Goal: Information Seeking & Learning: Learn about a topic

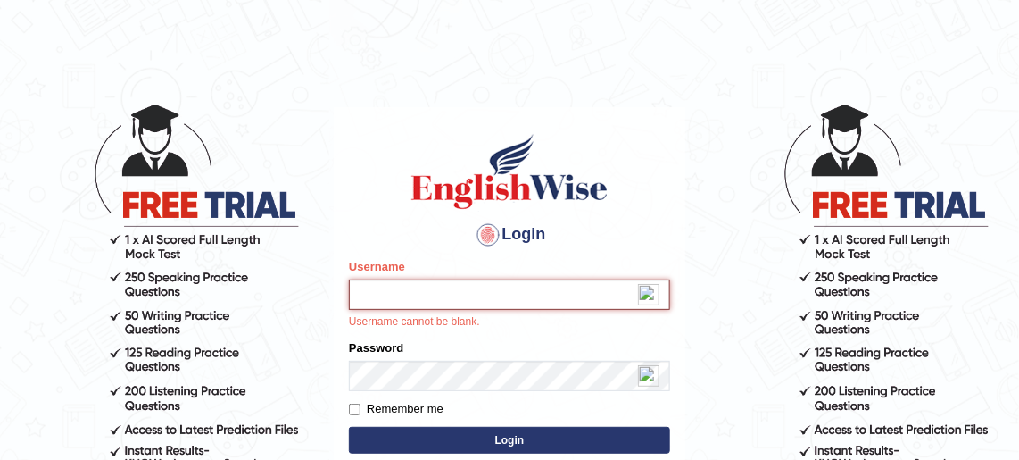
click at [384, 299] on input "Username" at bounding box center [509, 294] width 321 height 30
type input "Palakpreet_kaur"
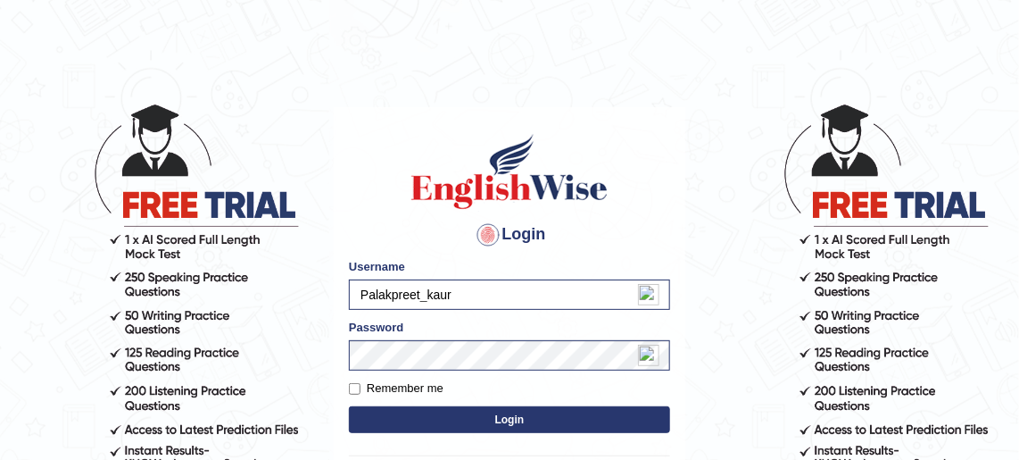
click at [505, 421] on button "Login" at bounding box center [509, 419] width 321 height 27
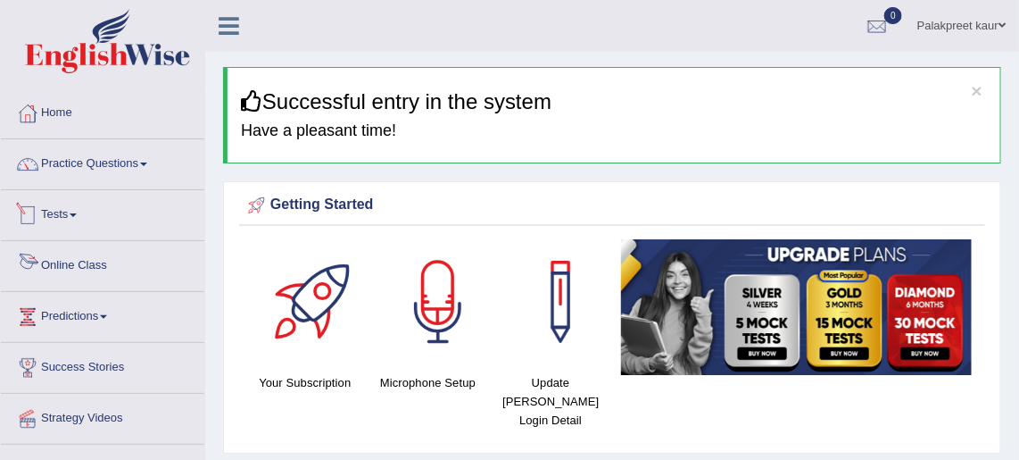
scroll to position [35, 0]
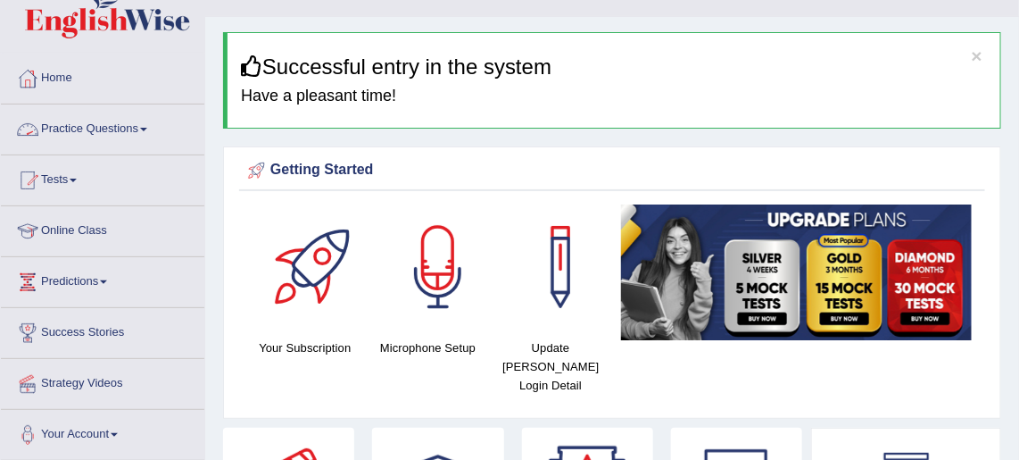
click at [85, 128] on link "Practice Questions" at bounding box center [102, 126] width 203 height 45
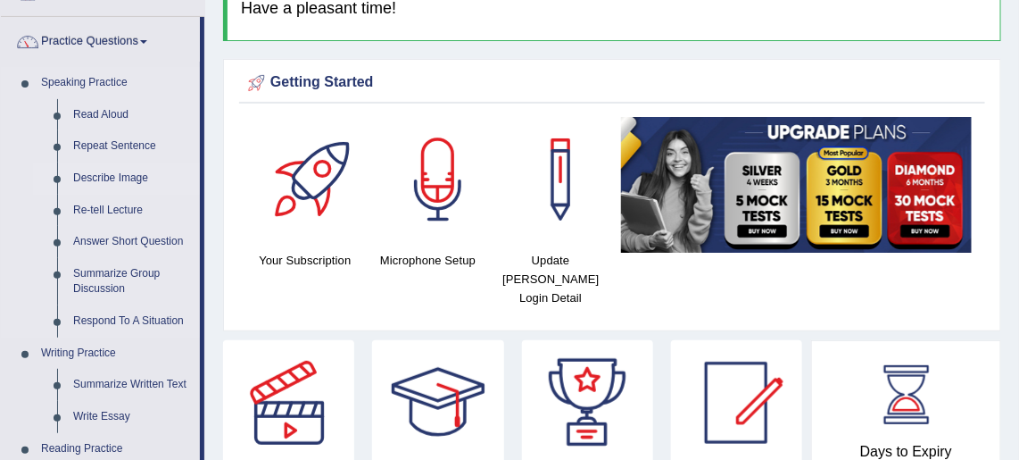
scroll to position [124, 0]
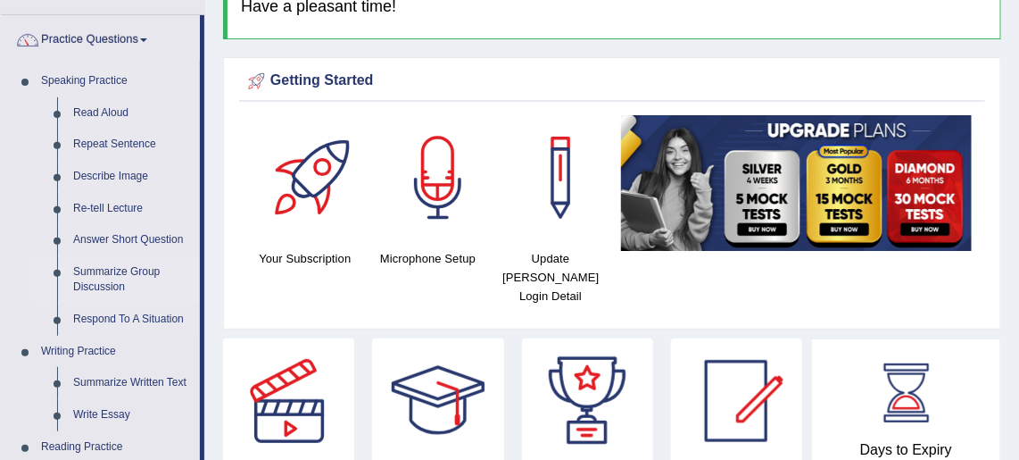
click at [103, 264] on link "Summarize Group Discussion" at bounding box center [132, 279] width 135 height 47
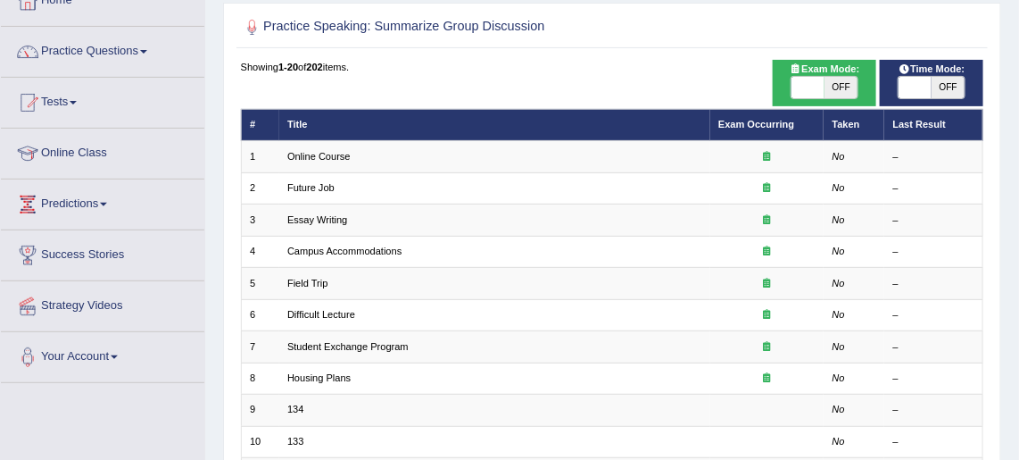
scroll to position [119, 0]
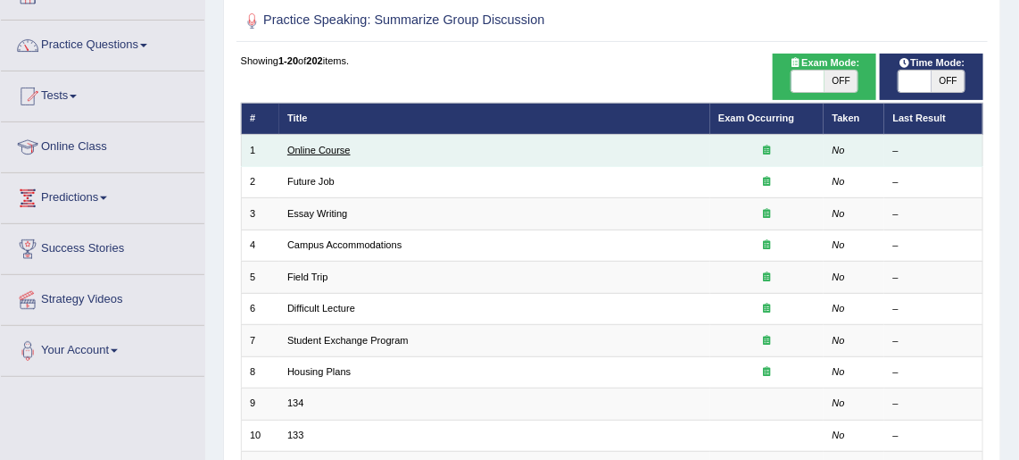
click at [298, 149] on link "Online Course" at bounding box center [318, 150] width 63 height 11
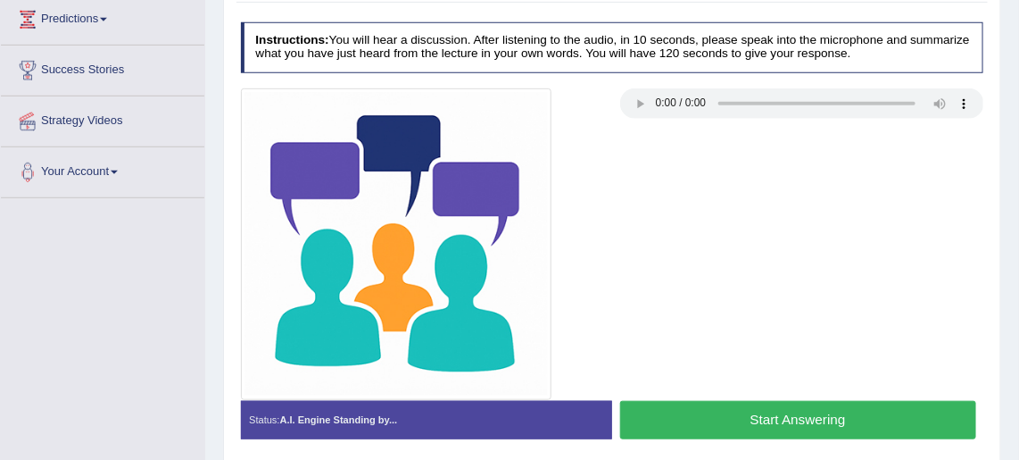
scroll to position [296, 0]
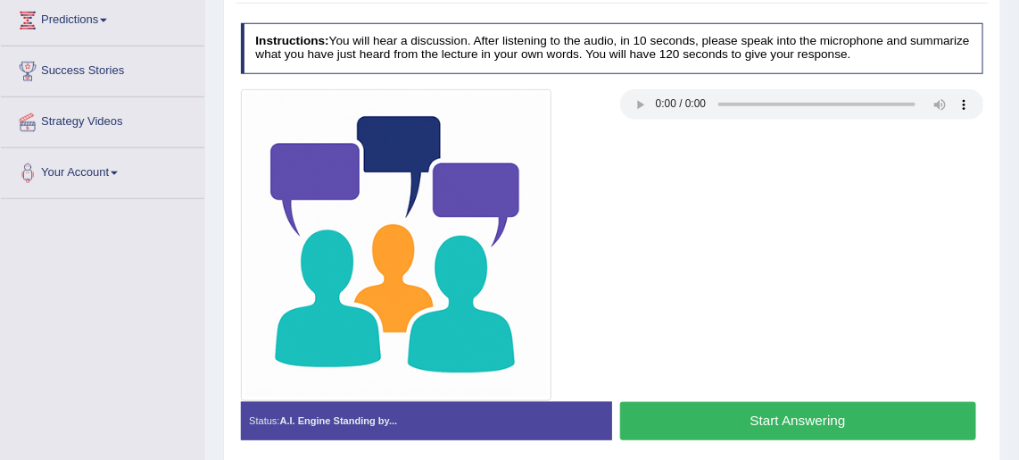
click at [710, 409] on button "Start Answering" at bounding box center [798, 421] width 356 height 38
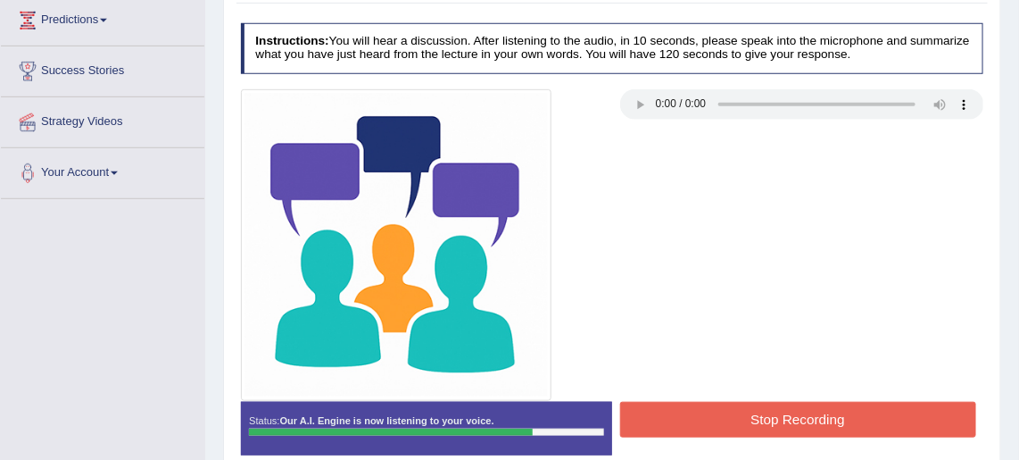
click at [734, 397] on div at bounding box center [612, 244] width 758 height 311
click at [734, 416] on button "Stop Recording" at bounding box center [798, 419] width 356 height 35
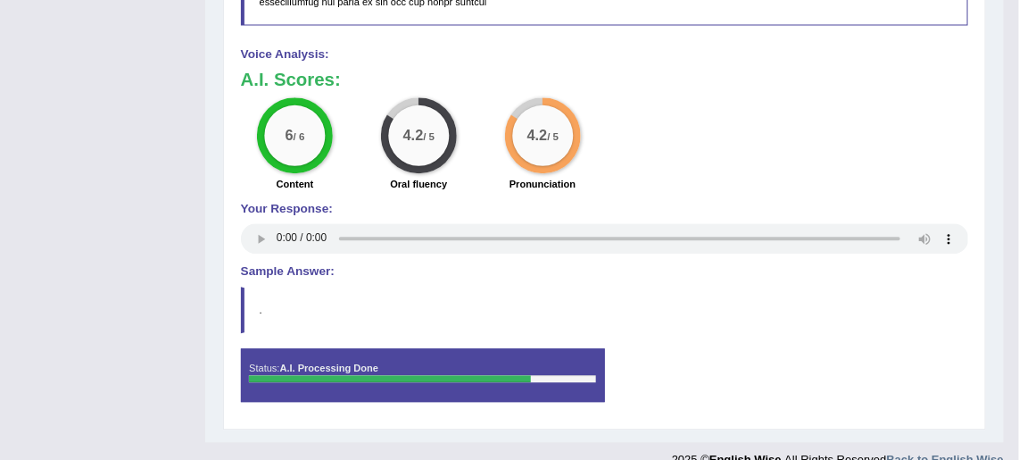
scroll to position [1221, 0]
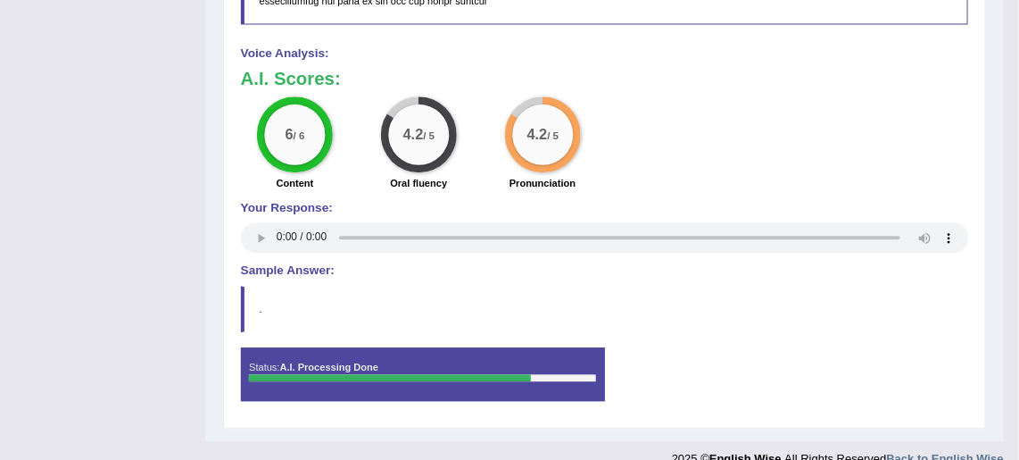
click at [699, 286] on blockquote "." at bounding box center [605, 309] width 728 height 46
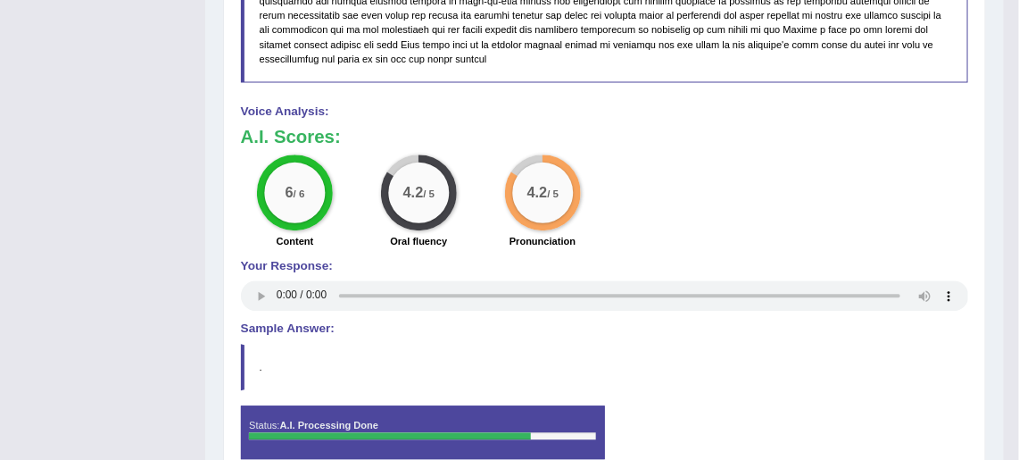
scroll to position [1230, 0]
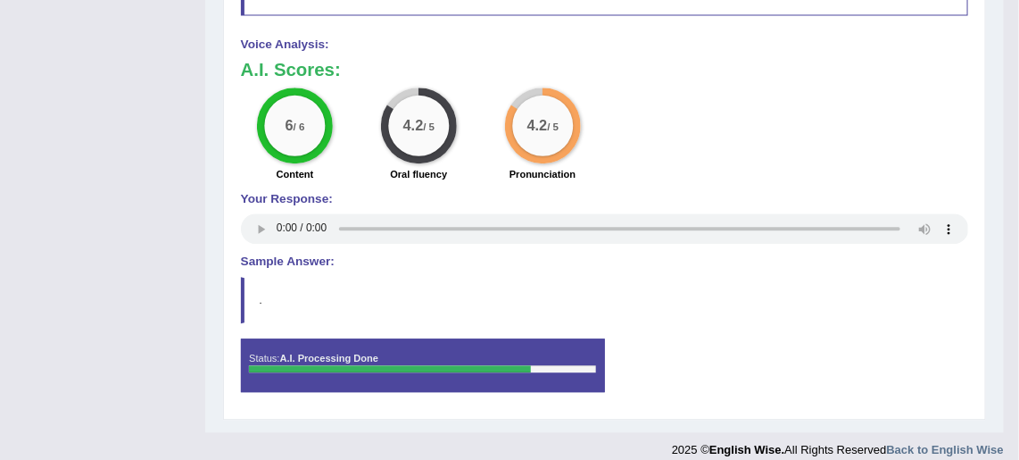
click at [708, 299] on blockquote "." at bounding box center [605, 300] width 728 height 46
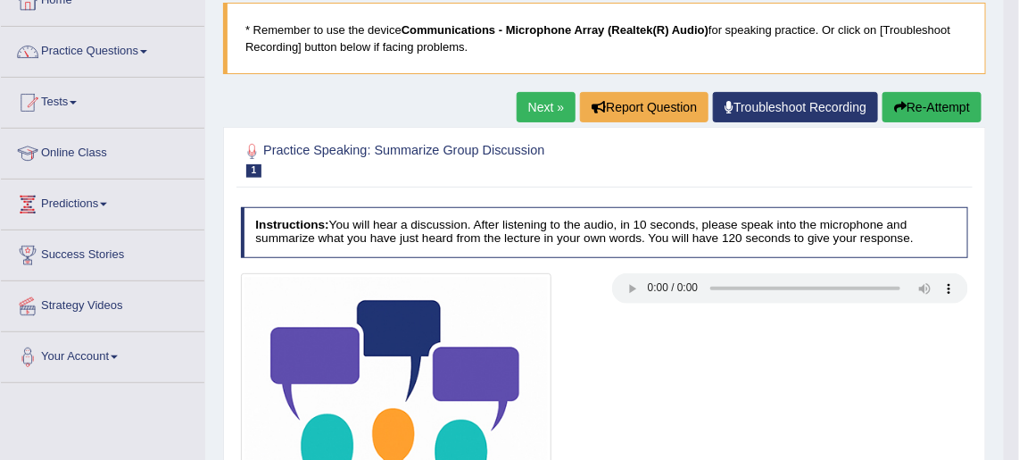
scroll to position [66, 0]
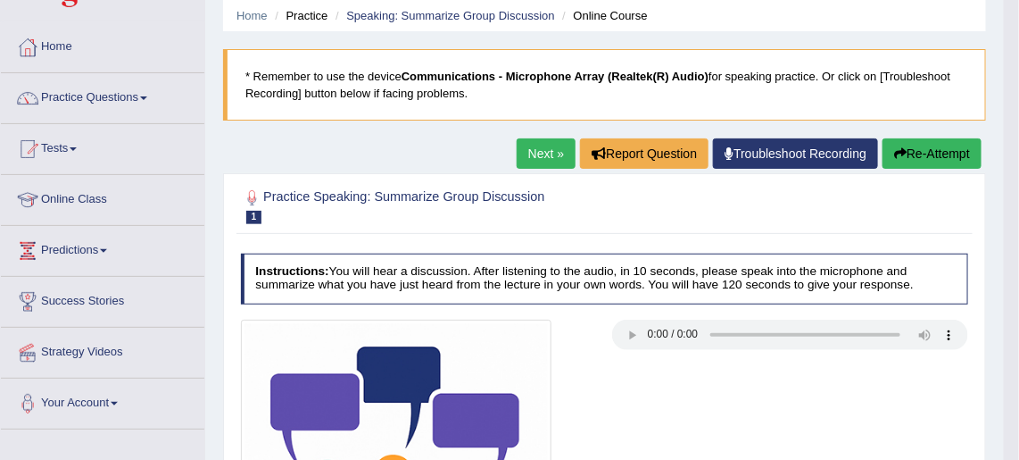
click at [520, 150] on link "Next »" at bounding box center [546, 153] width 59 height 30
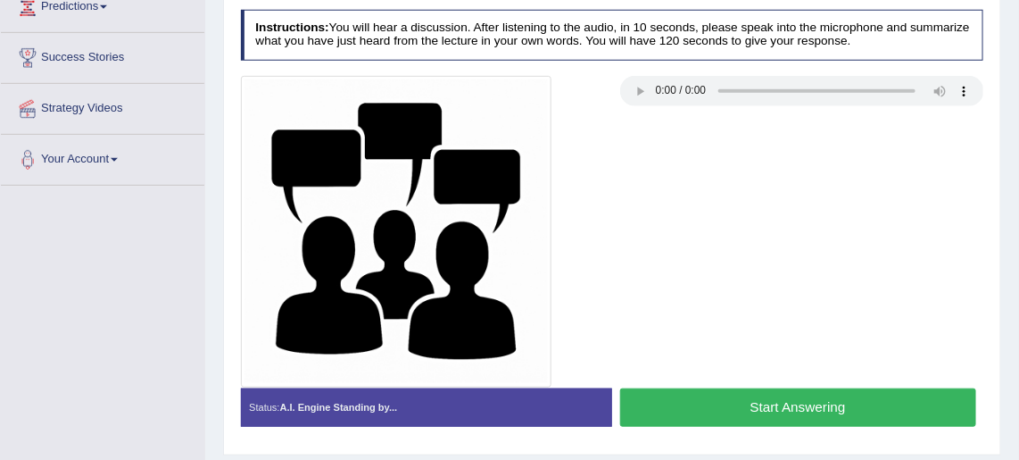
scroll to position [310, 0]
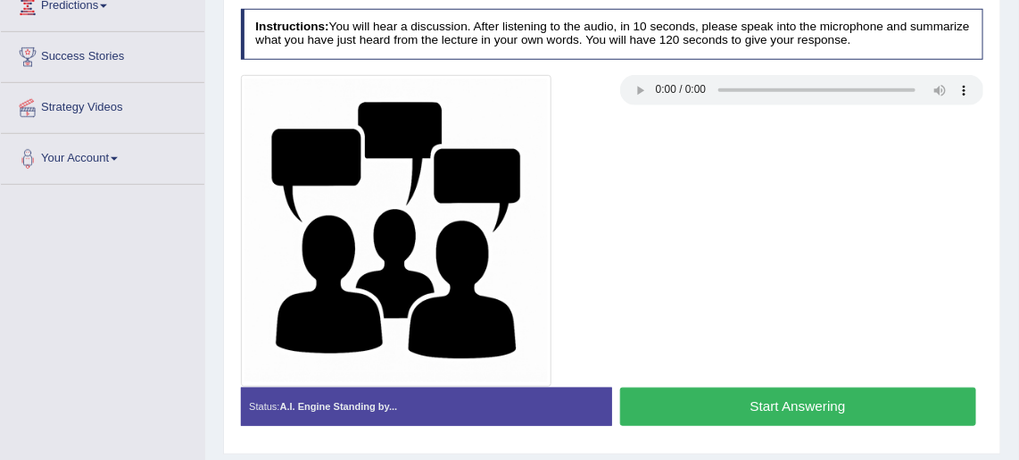
click at [725, 413] on button "Start Answering" at bounding box center [798, 406] width 356 height 38
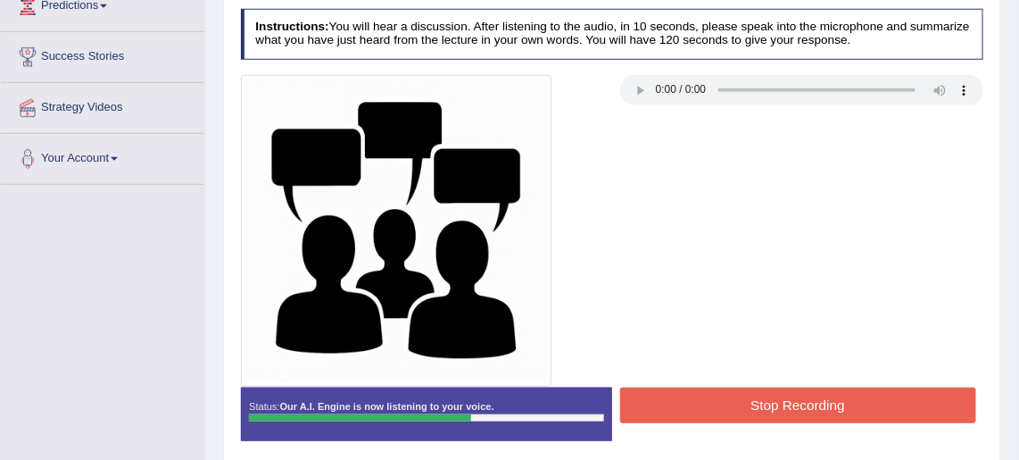
click at [719, 410] on button "Stop Recording" at bounding box center [798, 404] width 356 height 35
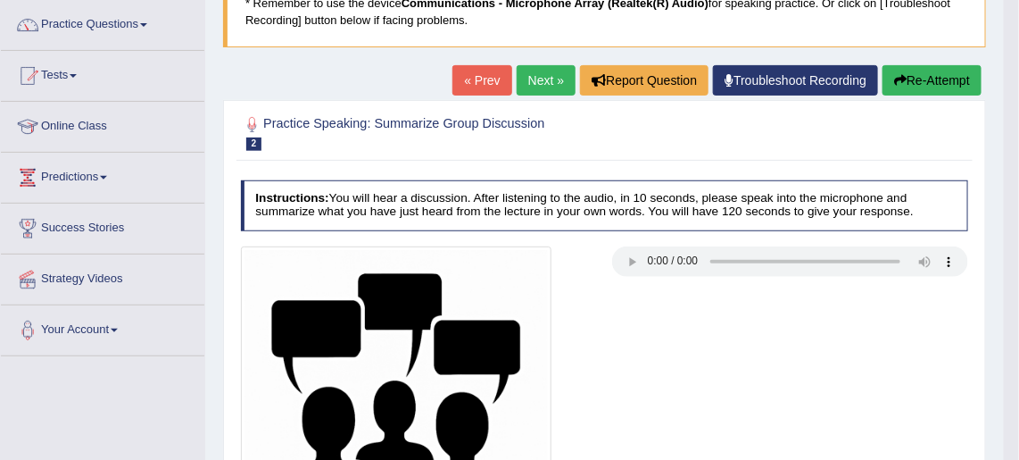
scroll to position [0, 0]
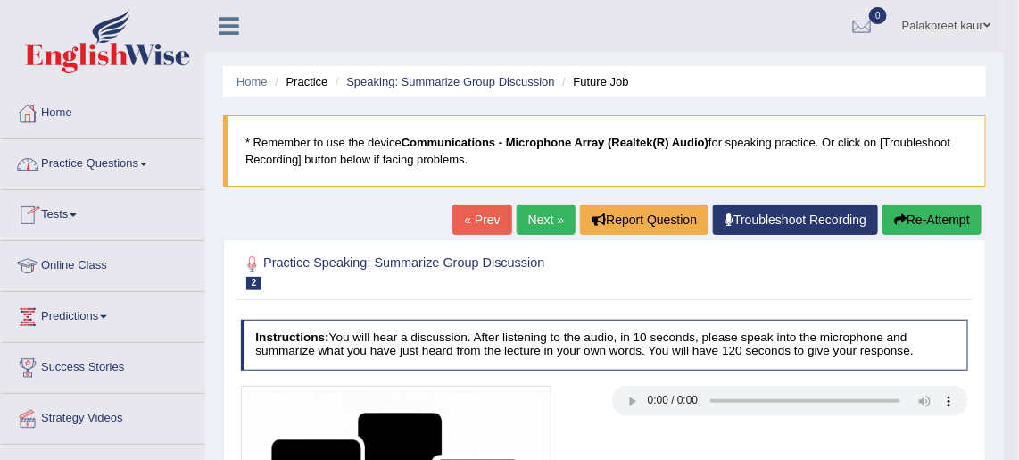
click at [89, 164] on link "Practice Questions" at bounding box center [102, 161] width 203 height 45
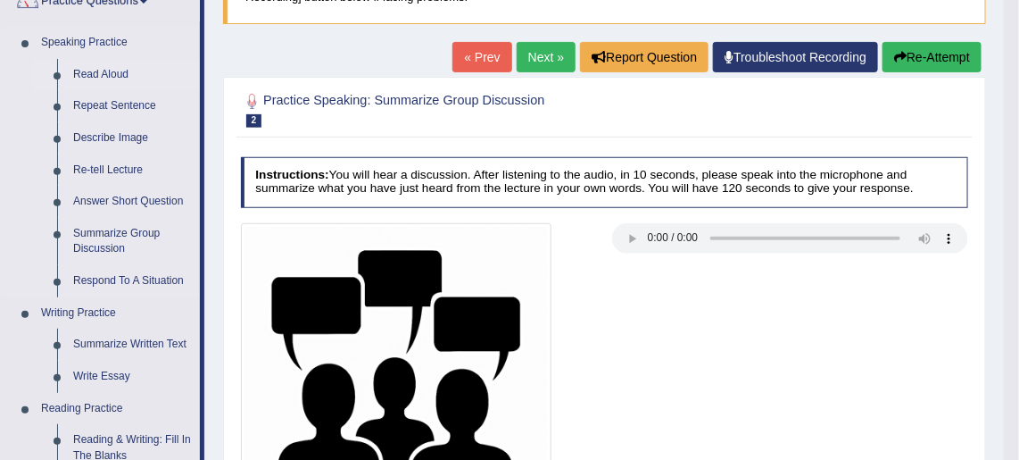
scroll to position [163, 0]
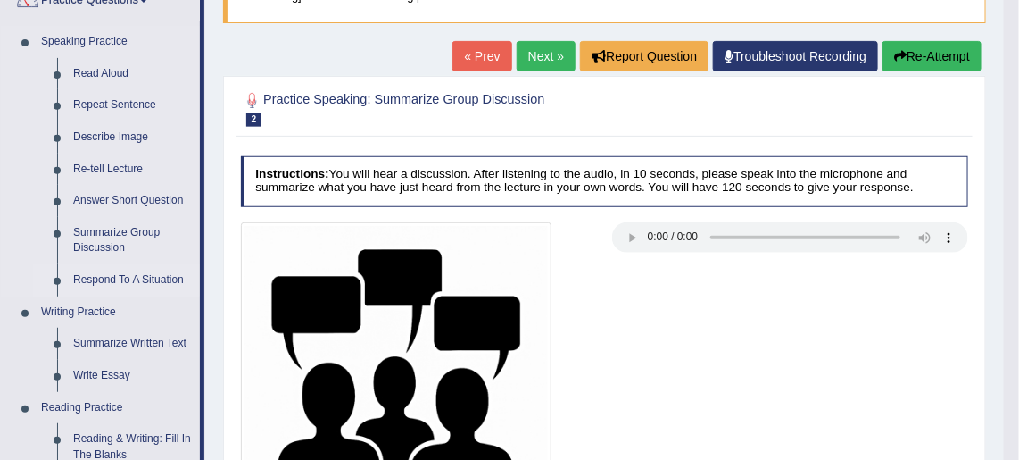
click at [84, 277] on link "Respond To A Situation" at bounding box center [132, 280] width 135 height 32
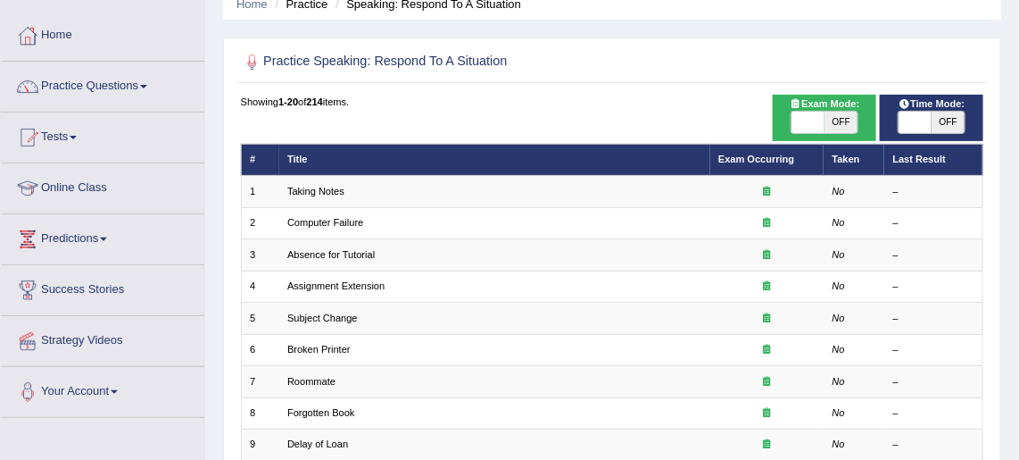
scroll to position [79, 0]
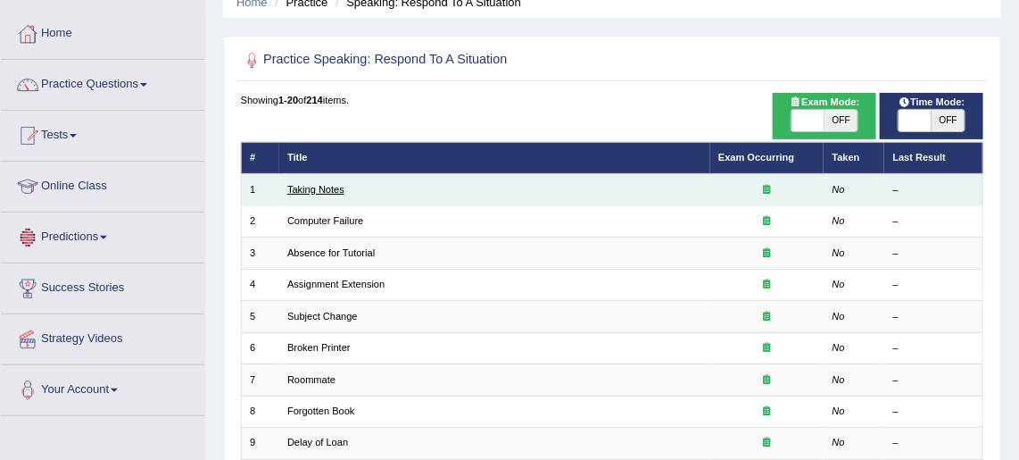
click at [302, 187] on link "Taking Notes" at bounding box center [315, 189] width 57 height 11
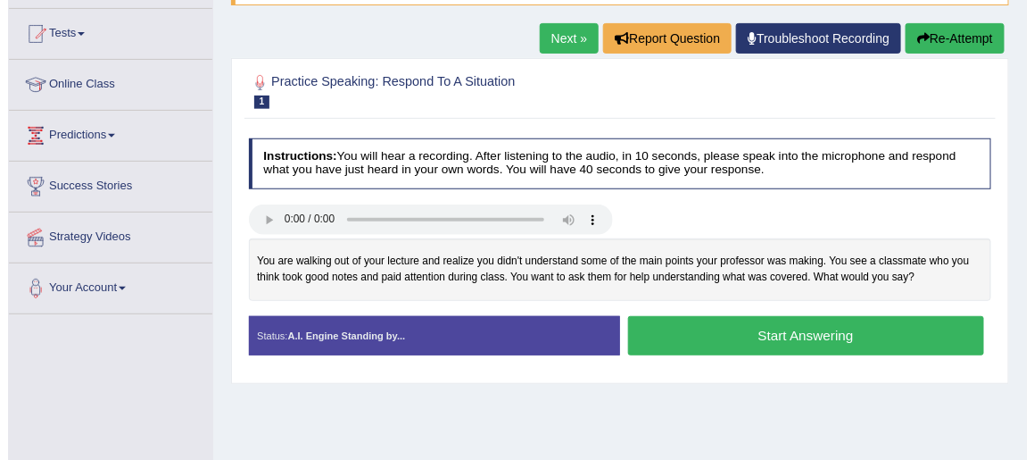
scroll to position [183, 0]
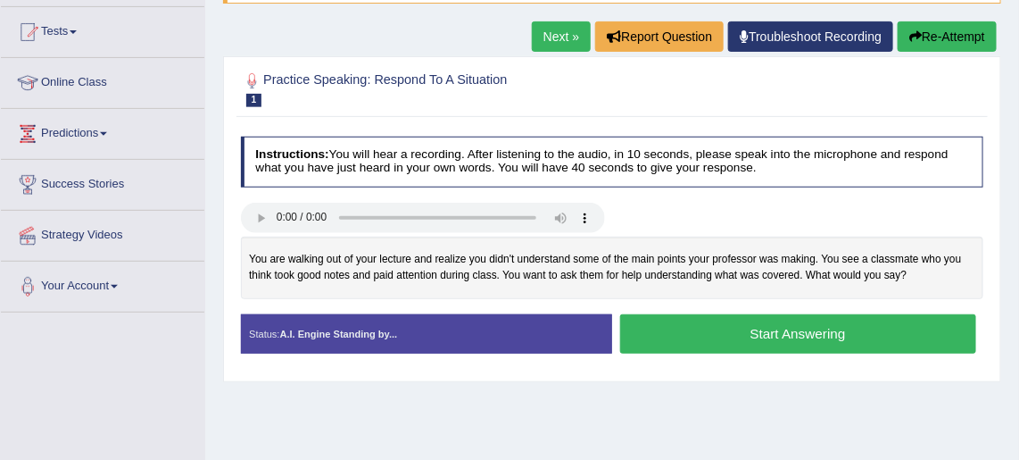
click at [672, 339] on button "Start Answering" at bounding box center [798, 333] width 356 height 38
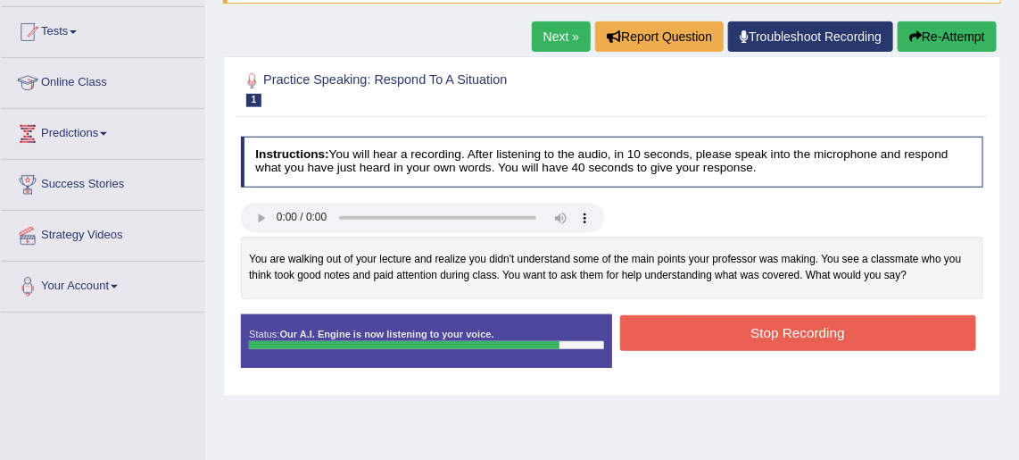
click at [690, 332] on button "Stop Recording" at bounding box center [798, 332] width 356 height 35
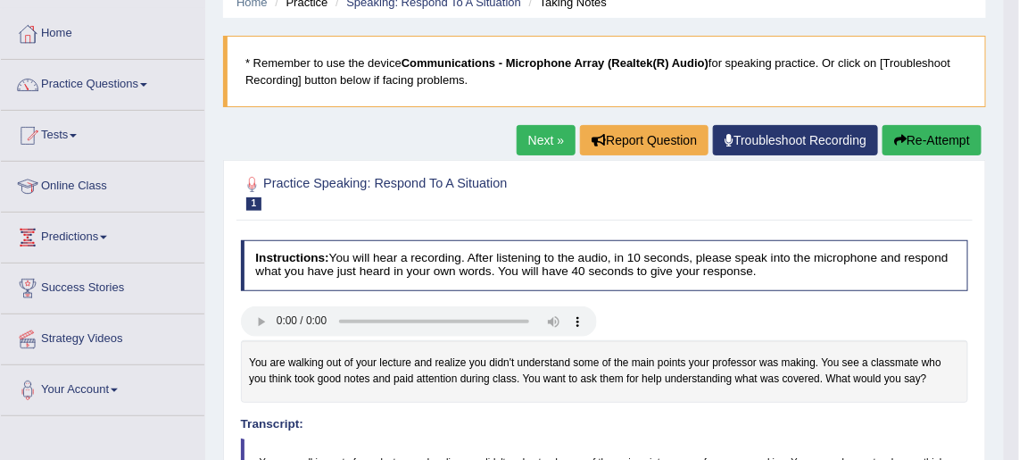
scroll to position [0, 0]
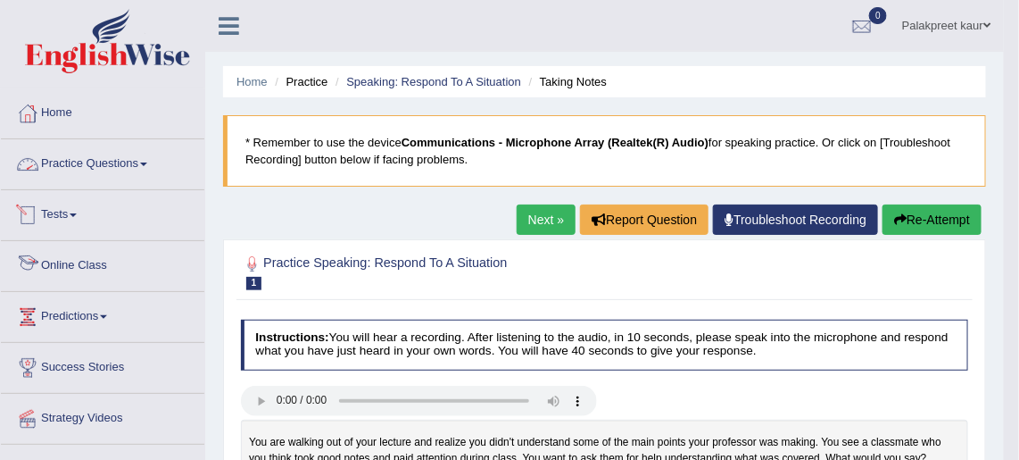
click at [123, 157] on link "Practice Questions" at bounding box center [102, 161] width 203 height 45
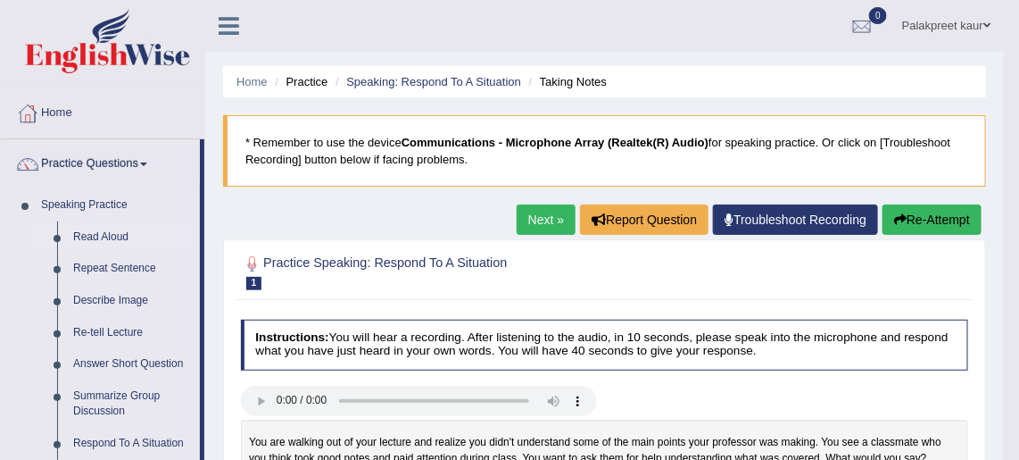
click at [100, 236] on link "Read Aloud" at bounding box center [132, 237] width 135 height 32
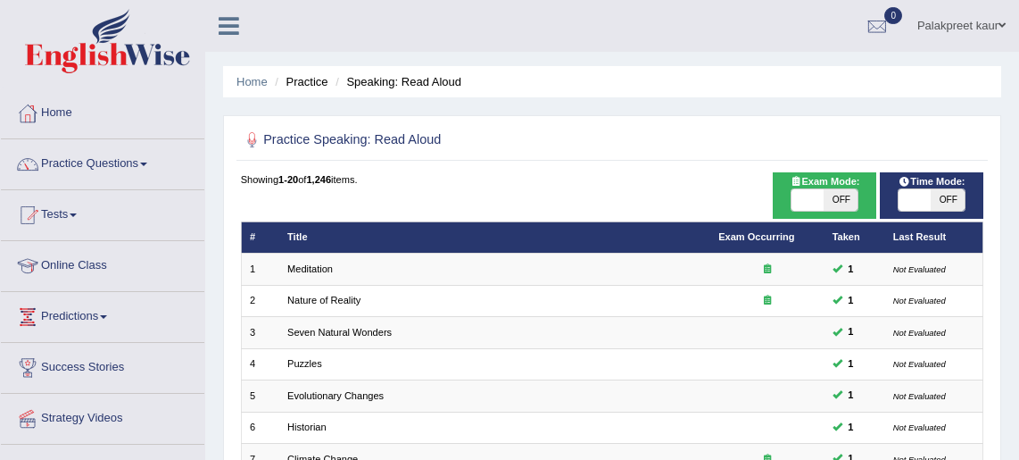
scroll to position [568, 0]
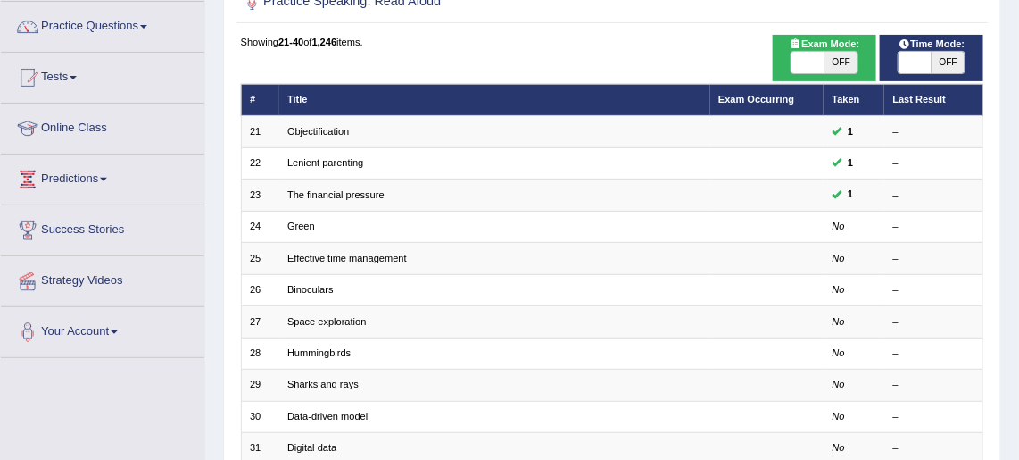
scroll to position [138, 0]
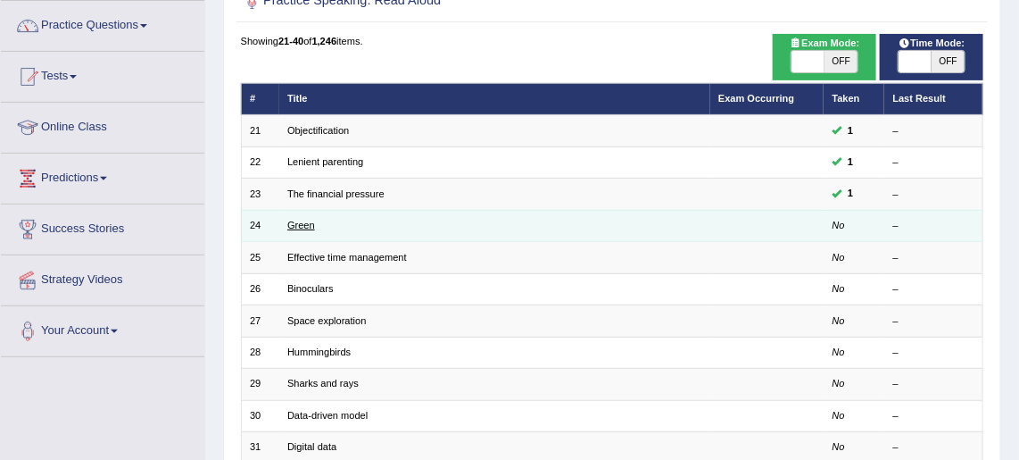
click at [297, 223] on link "Green" at bounding box center [301, 224] width 28 height 11
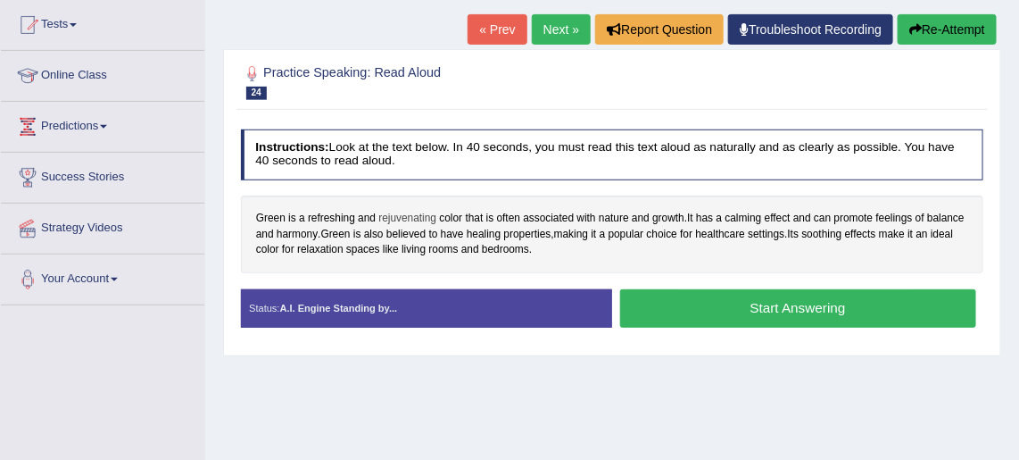
click at [408, 219] on span "rejuvenating" at bounding box center [407, 219] width 58 height 16
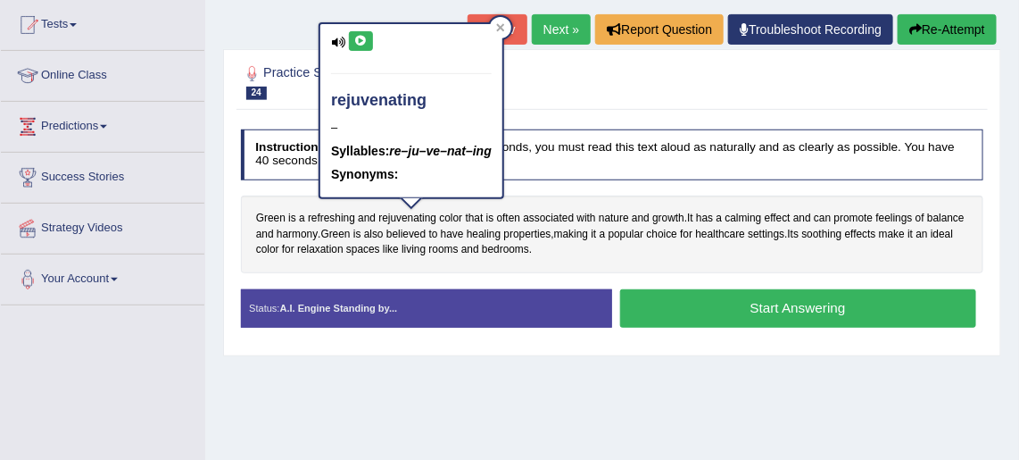
click at [358, 44] on icon at bounding box center [360, 41] width 13 height 11
click at [589, 269] on div "Green is a refreshing and rejuvenating color that is often associated with natu…" at bounding box center [612, 234] width 743 height 78
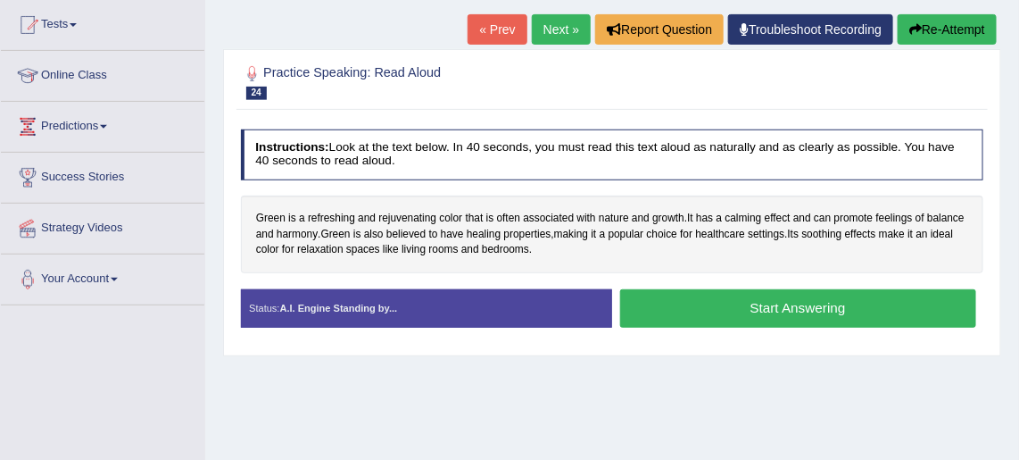
click at [696, 311] on button "Start Answering" at bounding box center [798, 308] width 356 height 38
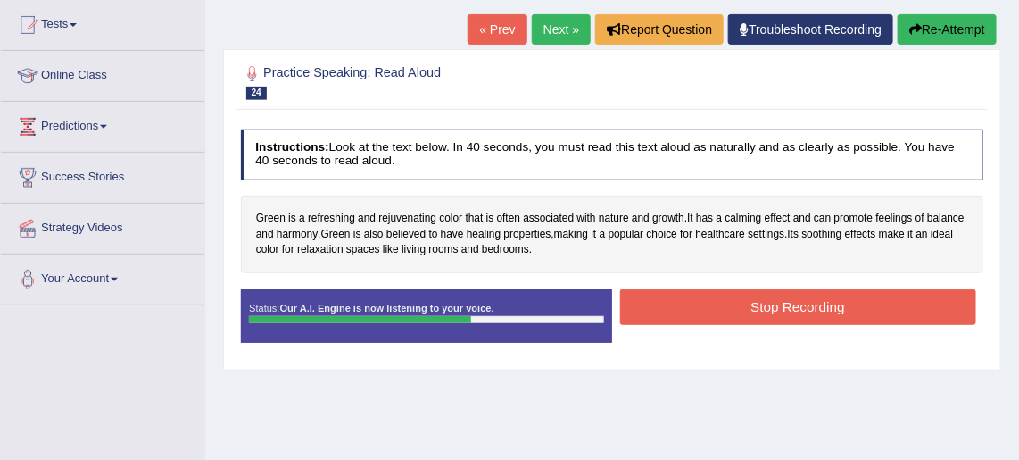
click at [702, 303] on button "Stop Recording" at bounding box center [798, 306] width 356 height 35
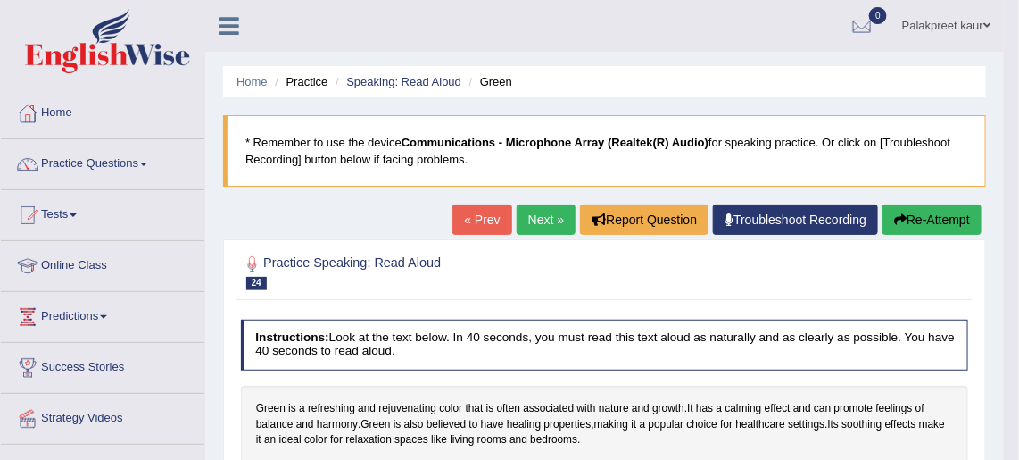
click at [523, 211] on link "Next »" at bounding box center [546, 219] width 59 height 30
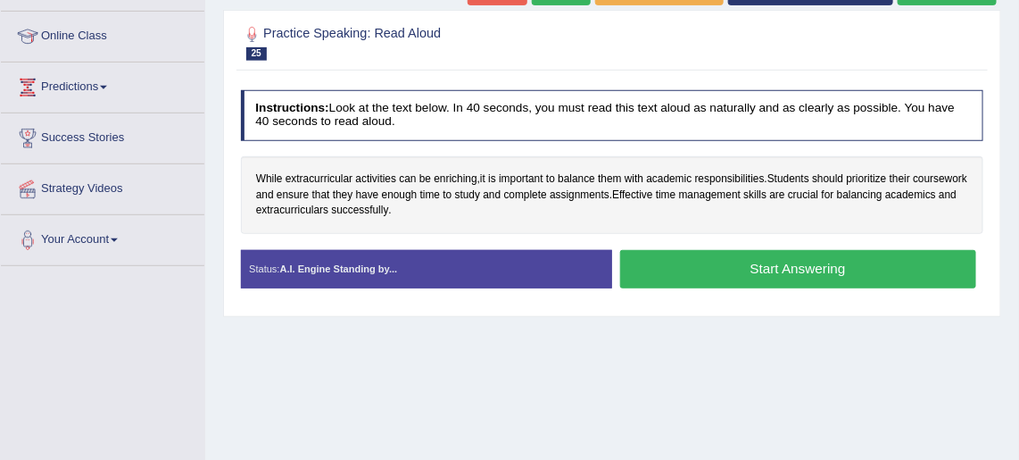
click at [680, 276] on button "Start Answering" at bounding box center [798, 269] width 356 height 38
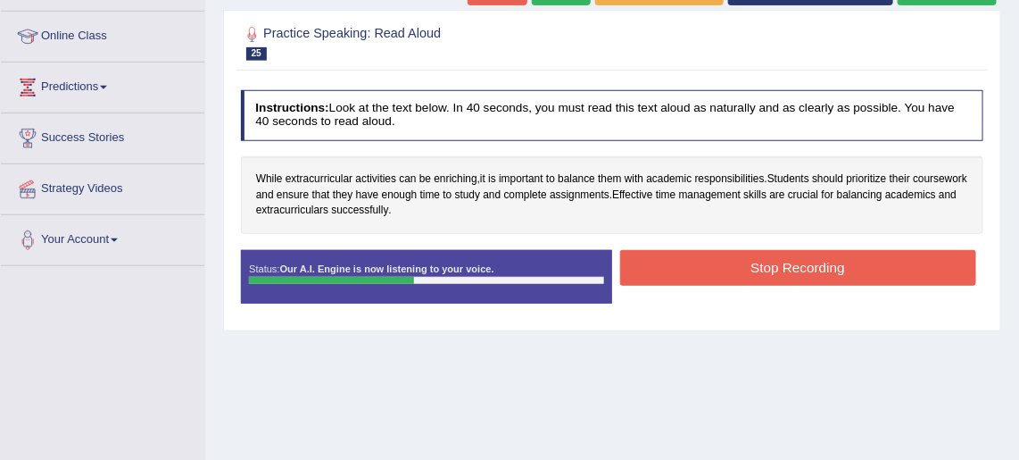
click at [696, 272] on button "Stop Recording" at bounding box center [798, 267] width 356 height 35
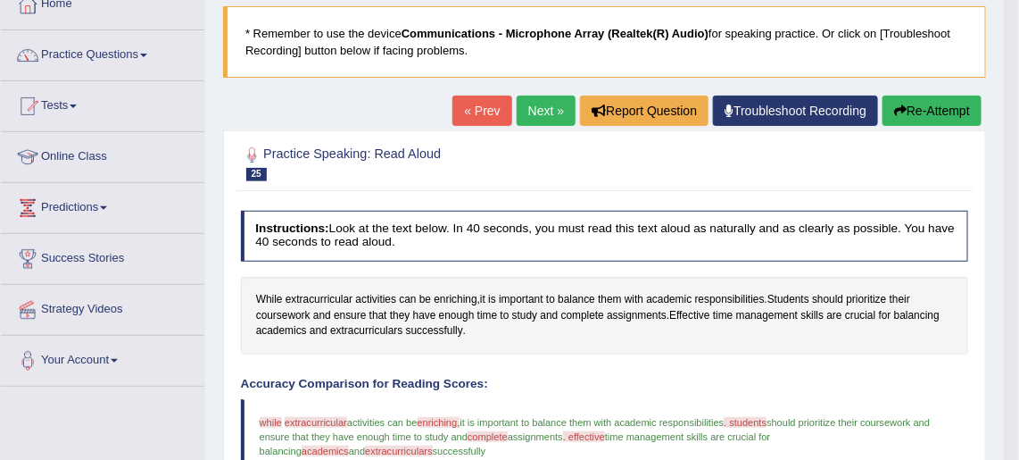
scroll to position [105, 0]
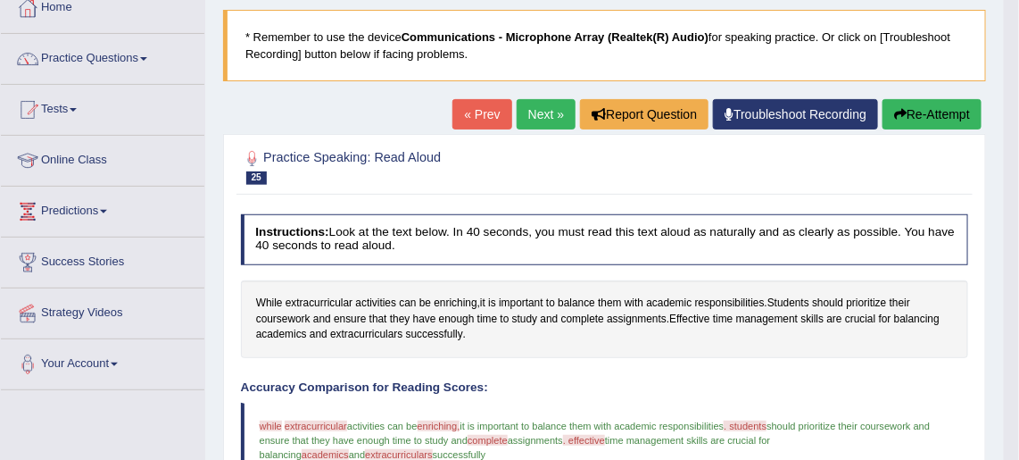
click at [528, 107] on link "Next »" at bounding box center [546, 114] width 59 height 30
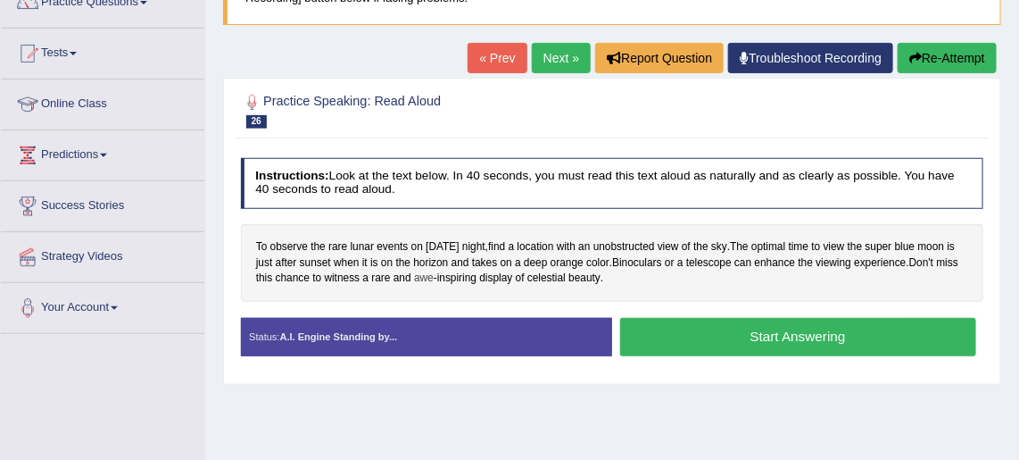
click at [434, 271] on span "awe" at bounding box center [424, 278] width 20 height 16
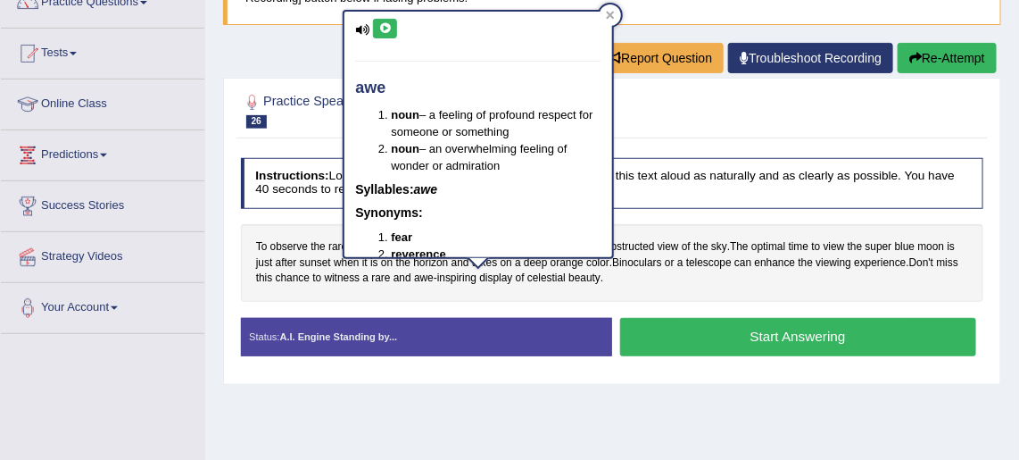
click at [385, 37] on button at bounding box center [385, 29] width 24 height 20
click at [385, 29] on icon at bounding box center [384, 28] width 13 height 11
click at [614, 11] on icon at bounding box center [610, 15] width 9 height 9
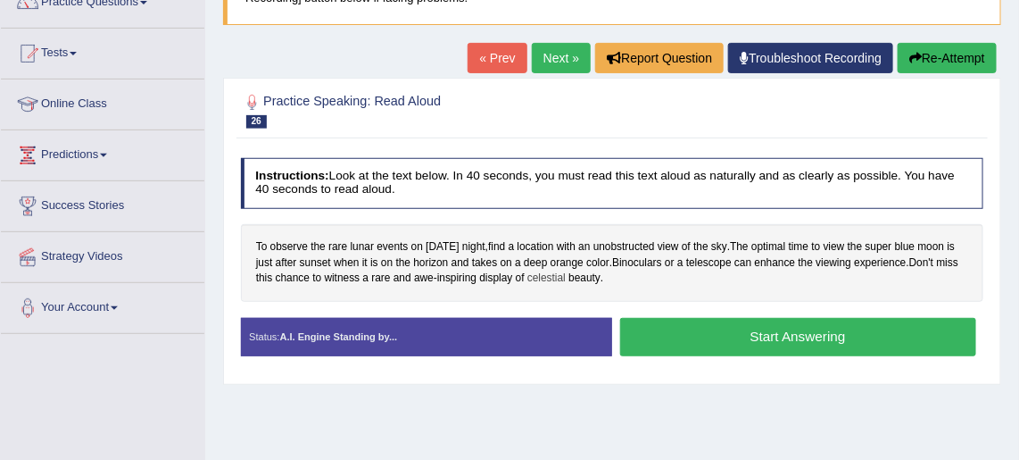
click at [566, 273] on span "celestial" at bounding box center [546, 278] width 38 height 16
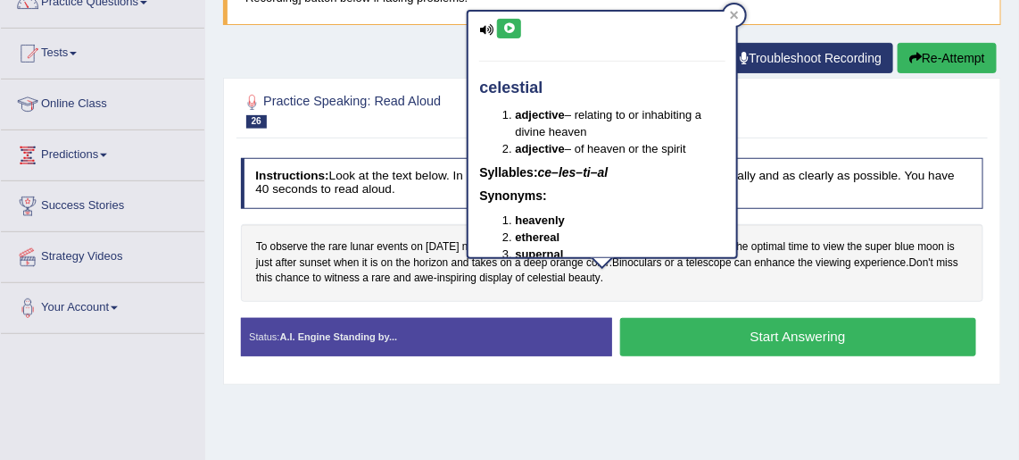
click at [507, 33] on button at bounding box center [509, 29] width 24 height 20
click at [660, 294] on div "To observe the rare lunar events [DATE] night , find a location with an unobstr…" at bounding box center [612, 263] width 743 height 78
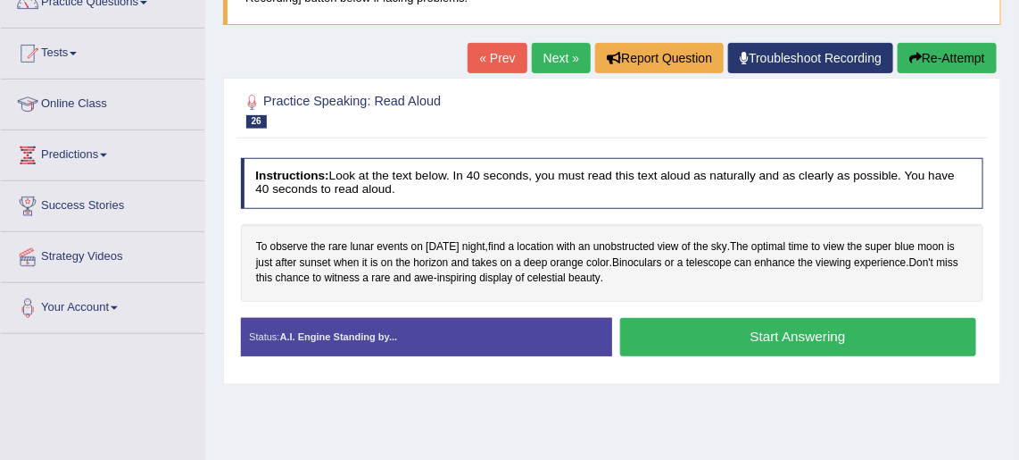
click at [665, 344] on button "Start Answering" at bounding box center [798, 337] width 356 height 38
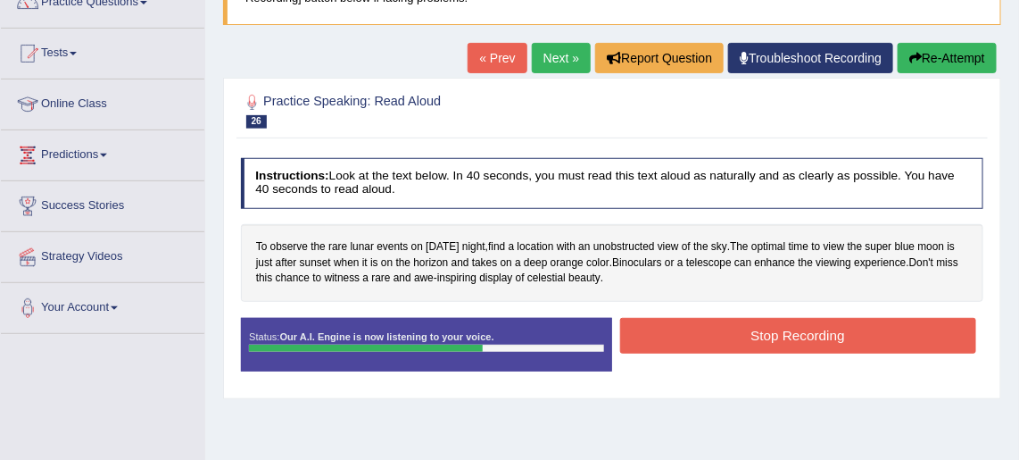
click at [667, 343] on button "Stop Recording" at bounding box center [798, 335] width 356 height 35
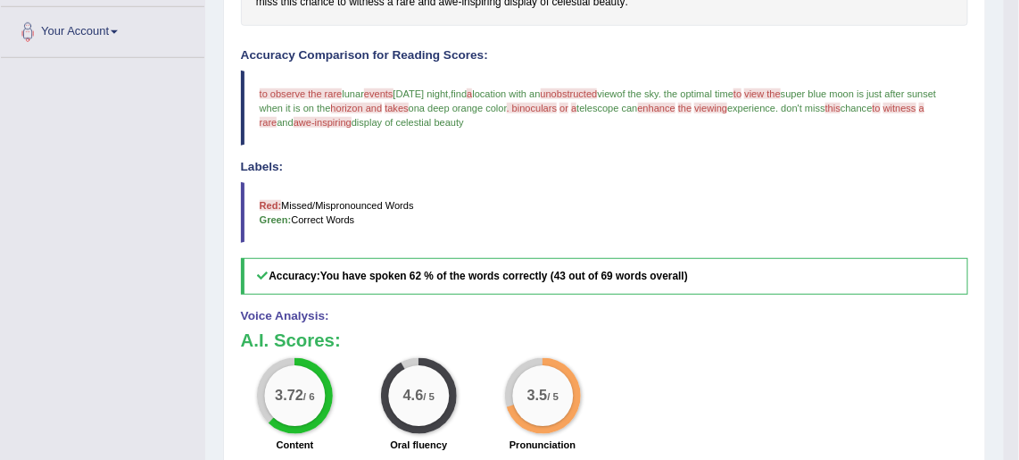
scroll to position [448, 0]
